Goal: Transaction & Acquisition: Subscribe to service/newsletter

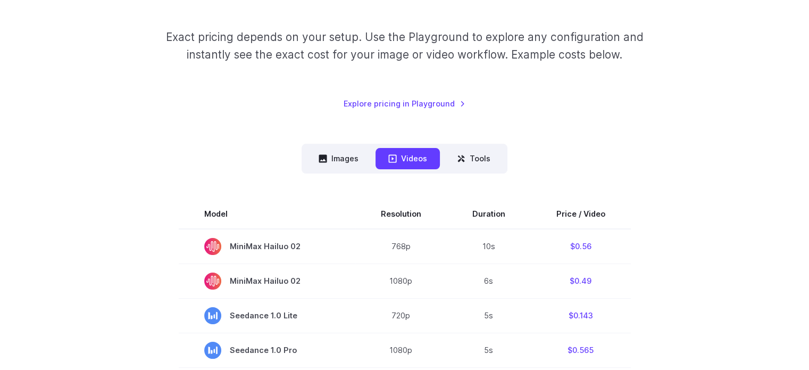
scroll to position [160, 0]
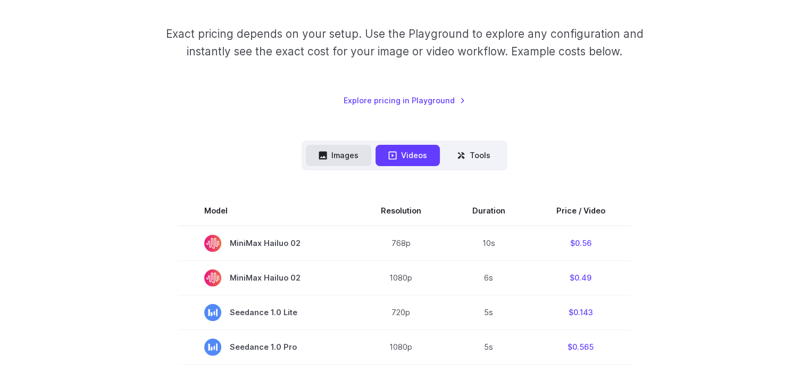
click at [318, 157] on button "Images" at bounding box center [338, 155] width 65 height 21
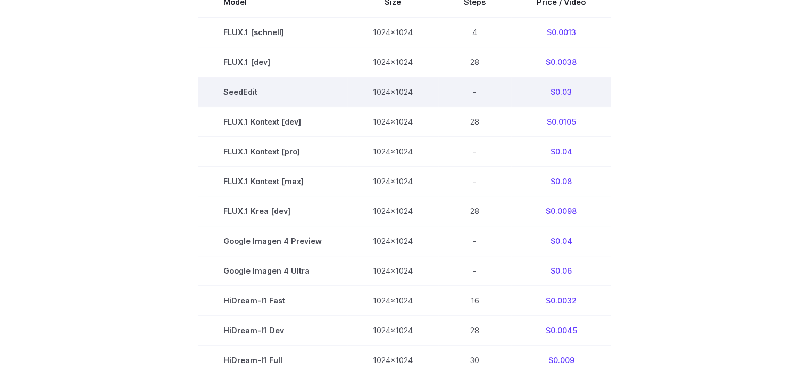
scroll to position [372, 0]
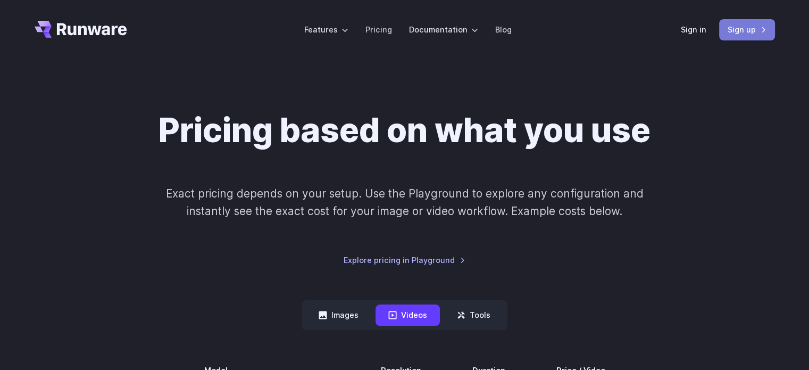
click at [734, 32] on link "Sign up" at bounding box center [747, 29] width 56 height 21
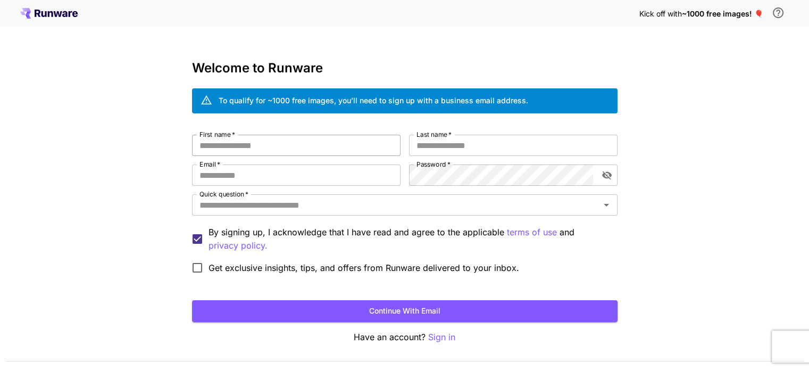
click at [244, 142] on input "First name   *" at bounding box center [296, 145] width 209 height 21
type input "*****"
type input "******"
type input "**********"
click at [484, 204] on input "Quick question   *" at bounding box center [396, 204] width 402 height 15
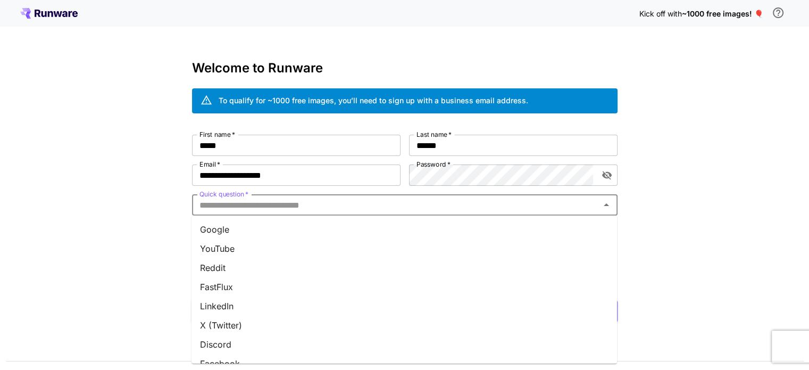
click at [280, 280] on li "FastFlux" at bounding box center [405, 286] width 426 height 19
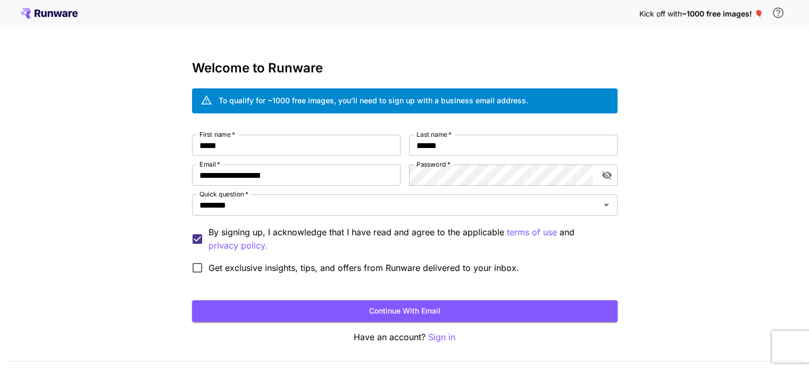
click at [130, 195] on div "**********" at bounding box center [404, 200] width 809 height 401
click at [435, 311] on button "Continue with email" at bounding box center [405, 311] width 426 height 22
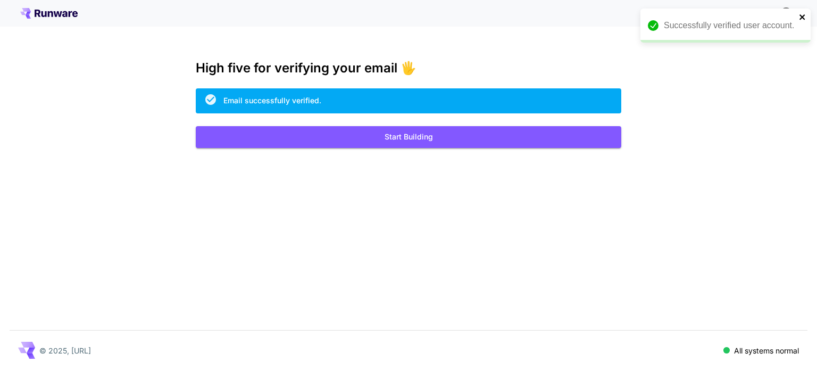
click at [802, 16] on icon "close" at bounding box center [802, 16] width 5 height 5
click at [766, 12] on span "~1000 free images! 🎈" at bounding box center [730, 13] width 81 height 9
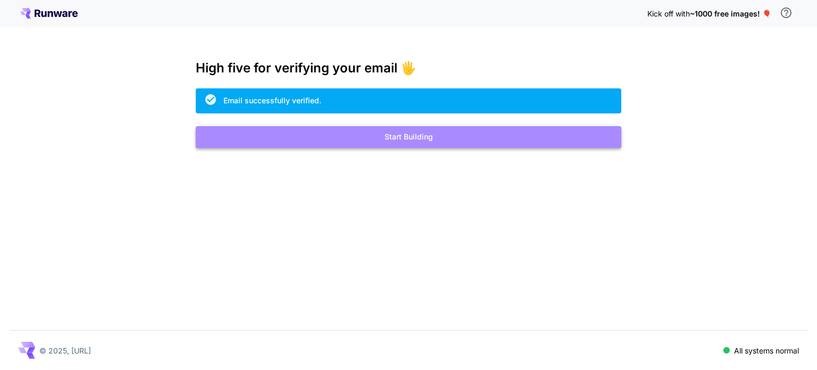
click at [409, 140] on button "Start Building" at bounding box center [409, 137] width 426 height 22
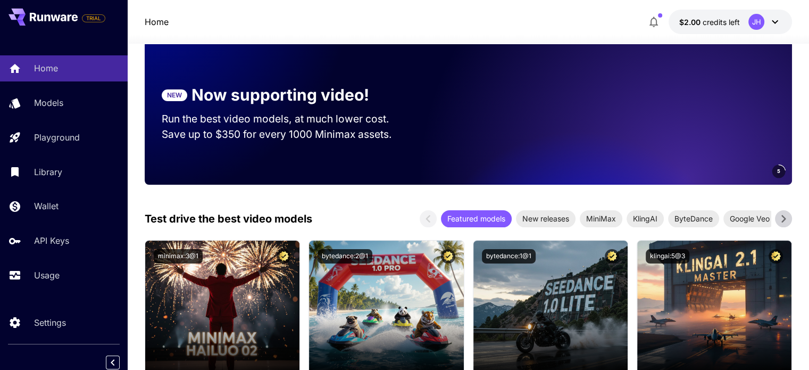
scroll to position [106, 0]
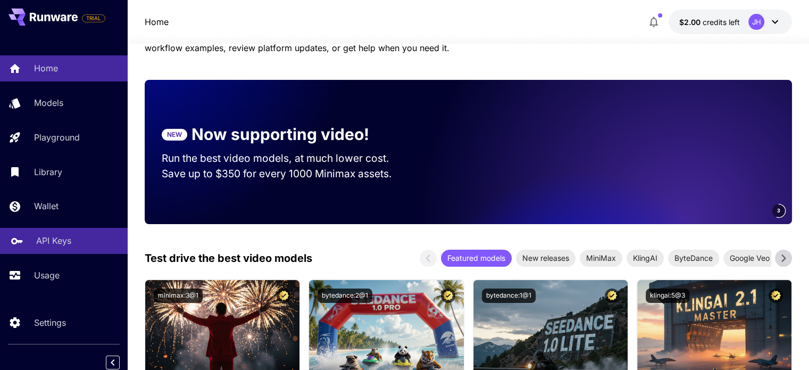
click at [57, 241] on p "API Keys" at bounding box center [53, 240] width 35 height 13
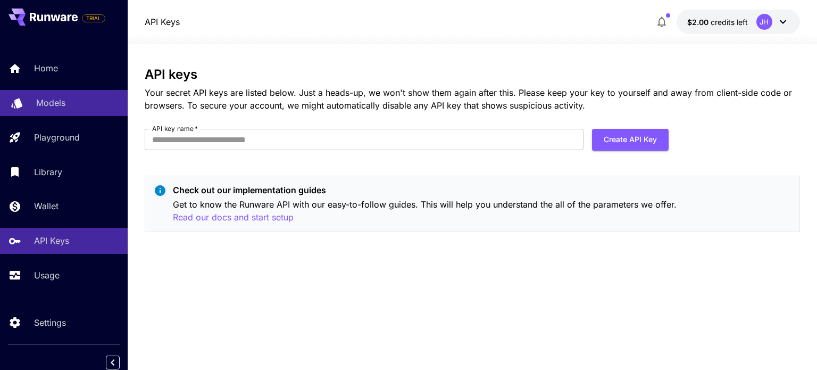
click at [63, 96] on p "Models" at bounding box center [50, 102] width 29 height 13
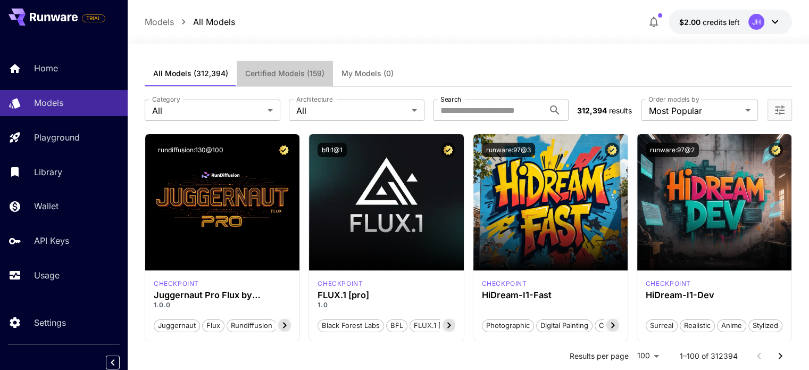
click at [301, 76] on span "Certified Models (159)" at bounding box center [284, 74] width 79 height 10
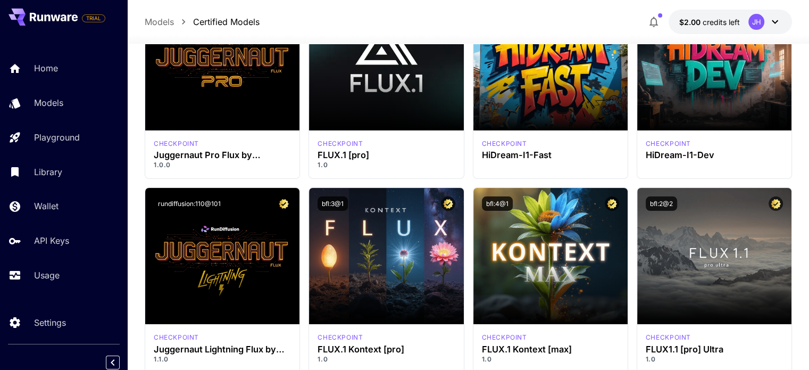
scroll to position [106, 0]
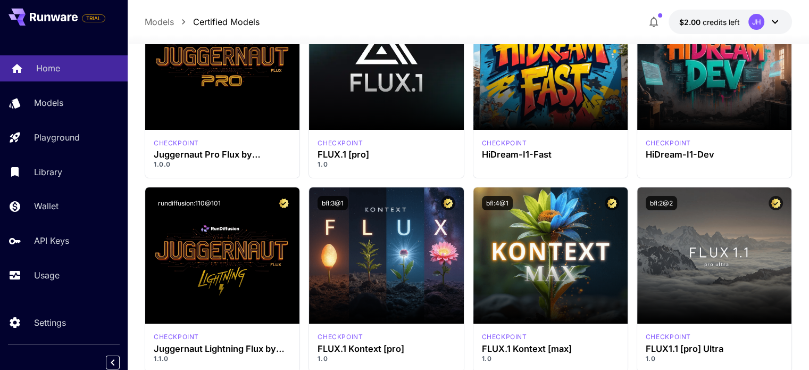
click at [43, 65] on p "Home" at bounding box center [48, 68] width 24 height 13
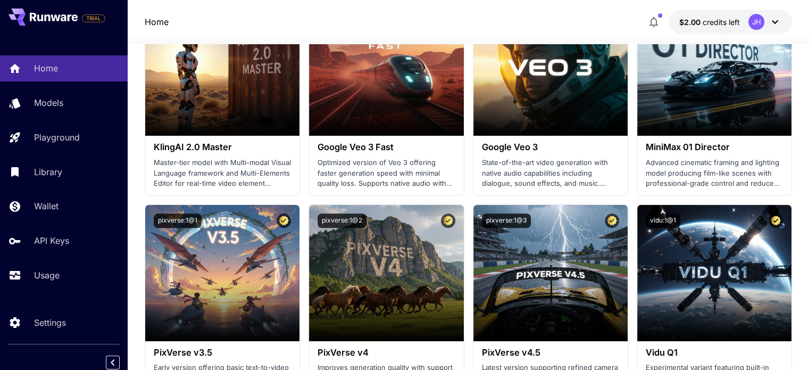
scroll to position [798, 0]
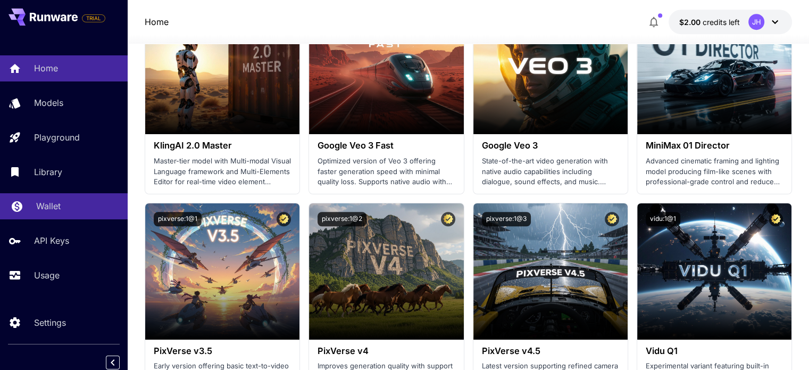
click at [62, 208] on div "Wallet" at bounding box center [77, 206] width 83 height 13
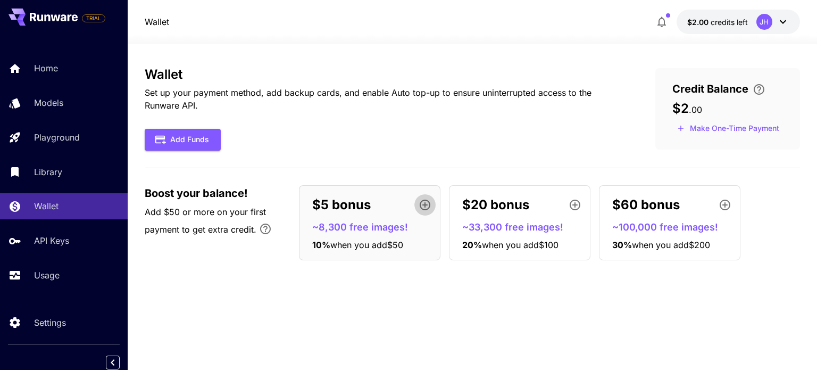
click at [427, 204] on icon "button" at bounding box center [425, 204] width 13 height 13
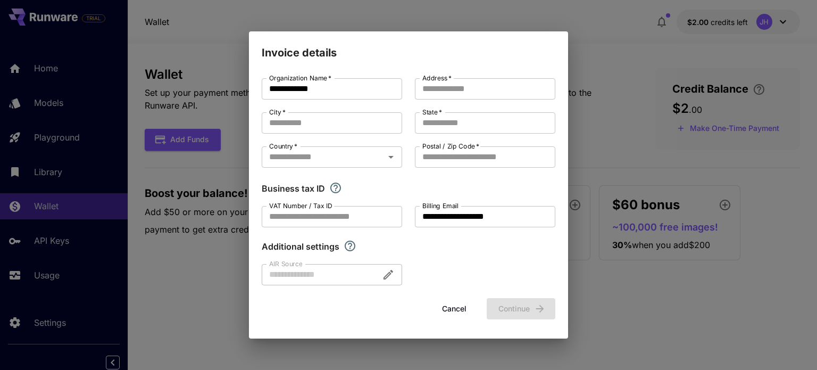
click at [400, 241] on div "Additional settings" at bounding box center [409, 246] width 294 height 13
click at [457, 311] on button "Cancel" at bounding box center [454, 309] width 48 height 22
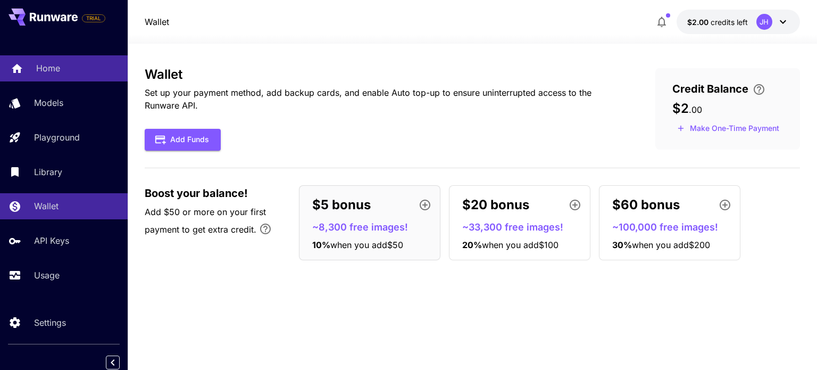
click at [39, 73] on p "Home" at bounding box center [48, 68] width 24 height 13
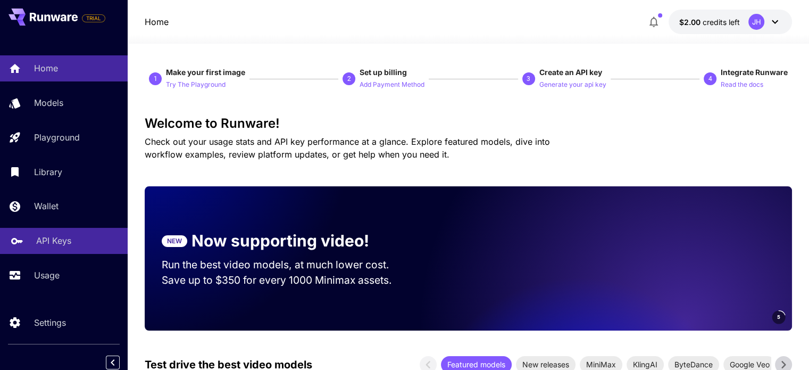
click at [46, 245] on p "API Keys" at bounding box center [53, 240] width 35 height 13
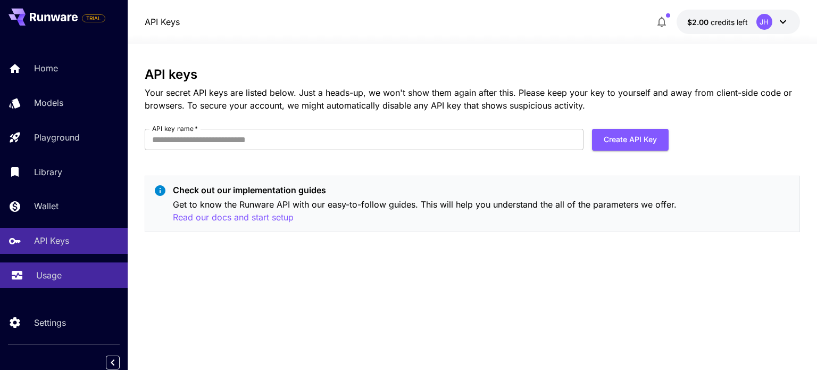
click at [46, 277] on p "Usage" at bounding box center [49, 275] width 26 height 13
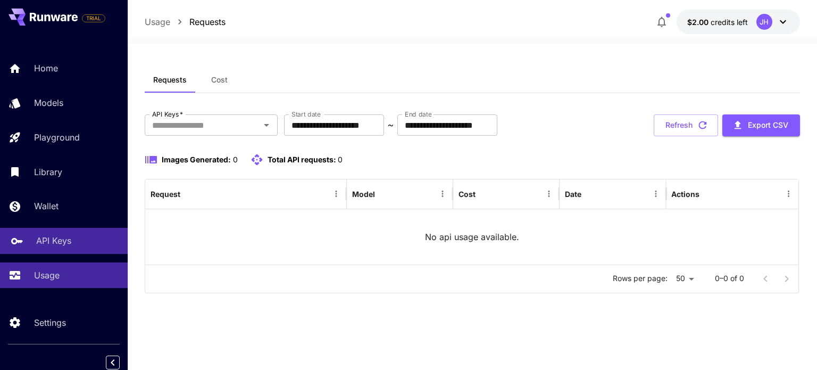
click at [47, 250] on link "API Keys" at bounding box center [64, 241] width 128 height 26
